Goal: Information Seeking & Learning: Learn about a topic

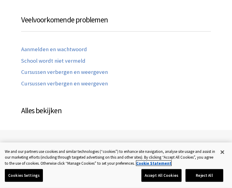
scroll to position [374, 0]
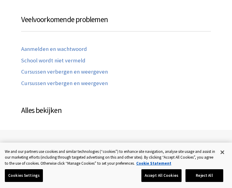
click at [35, 57] on link "School wordt niet vermeld" at bounding box center [53, 60] width 64 height 7
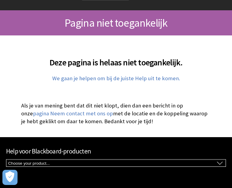
scroll to position [21, 0]
